Goal: Find specific page/section: Find specific page/section

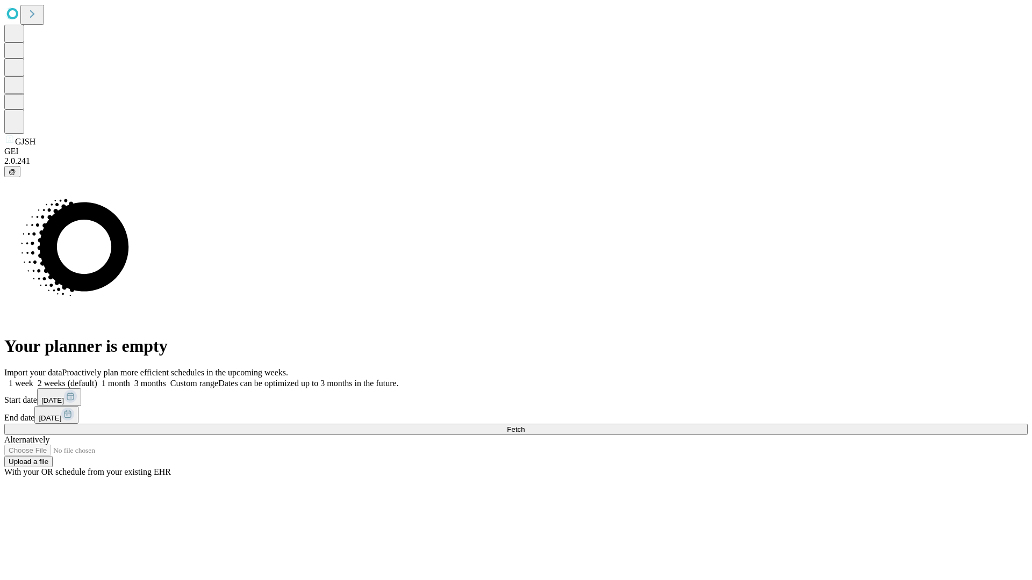
click at [525, 426] on span "Fetch" at bounding box center [516, 430] width 18 height 8
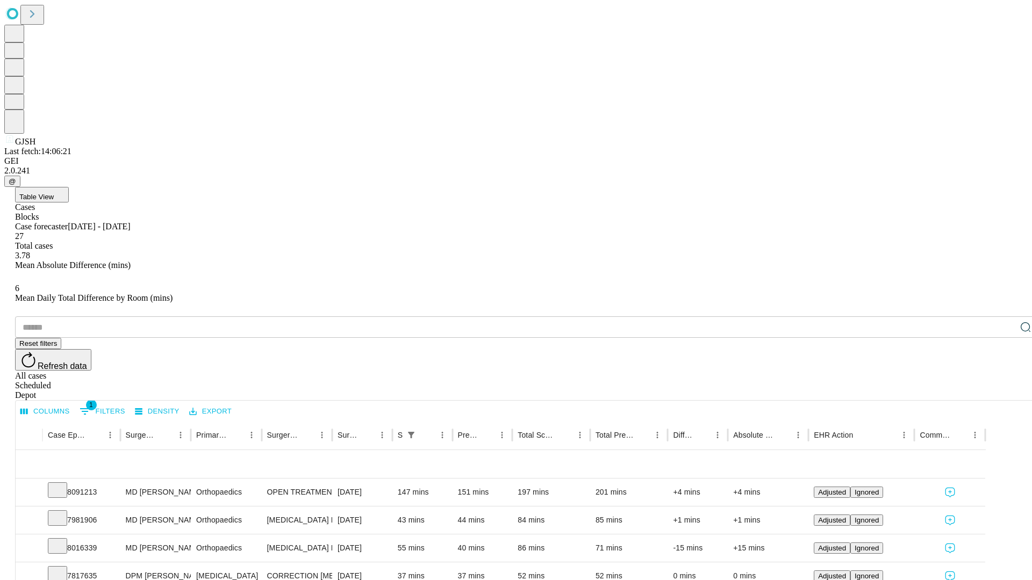
scroll to position [35, 0]
click at [63, 484] on icon at bounding box center [57, 489] width 11 height 11
